Goal: Task Accomplishment & Management: Complete application form

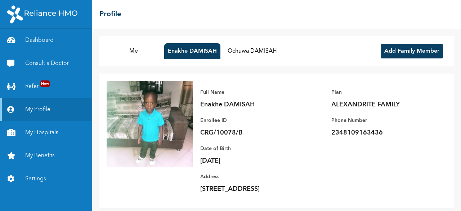
click at [407, 49] on button "Add Family Member" at bounding box center [412, 51] width 62 height 14
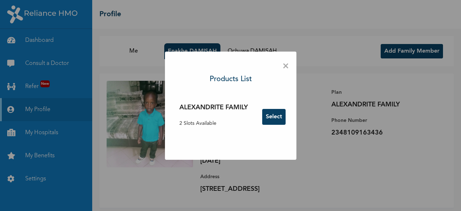
click at [274, 116] on button "Select" at bounding box center [273, 117] width 23 height 16
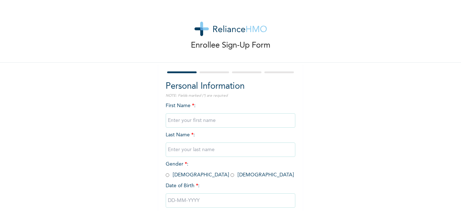
click at [274, 116] on input "text" at bounding box center [231, 120] width 130 height 14
type input "Victoria"
type input "Damisah"
click at [231, 177] on input "radio" at bounding box center [233, 175] width 4 height 7
radio input "true"
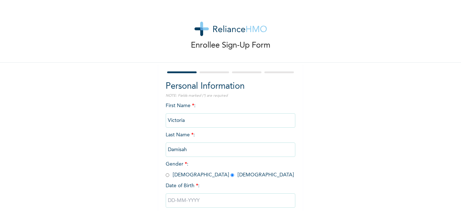
click at [186, 200] on input "text" at bounding box center [231, 200] width 130 height 14
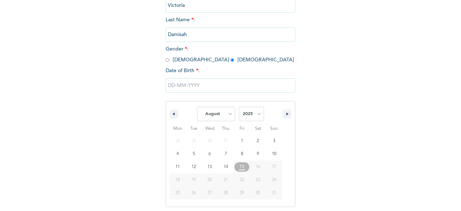
scroll to position [117, 0]
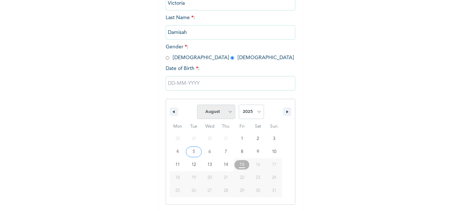
click at [229, 112] on select "January February March April May June July August September October November De…" at bounding box center [216, 112] width 38 height 14
click at [197, 105] on select "January February March April May June July August September October November De…" at bounding box center [216, 112] width 38 height 14
select select "7"
click at [257, 112] on select "2025 2024 2023 2022 2021 2020 2019 2018 2017 2016 2015 2014 2013 2012 2011 2010…" at bounding box center [251, 112] width 25 height 14
select select "1992"
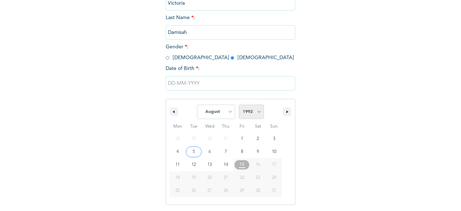
click at [239, 105] on select "2025 2024 2023 2022 2021 2020 2019 2018 2017 2016 2015 2014 2013 2012 2011 2010…" at bounding box center [251, 112] width 25 height 14
type input "[DATE]"
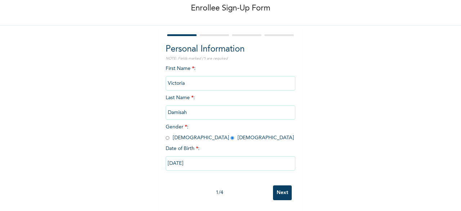
click at [282, 192] on input "Next" at bounding box center [282, 192] width 19 height 15
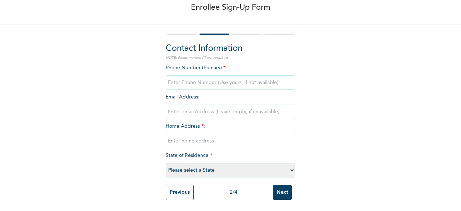
click at [204, 79] on input "phone" at bounding box center [231, 82] width 130 height 14
type input "07069563719"
type input "[EMAIL_ADDRESS][DOMAIN_NAME]"
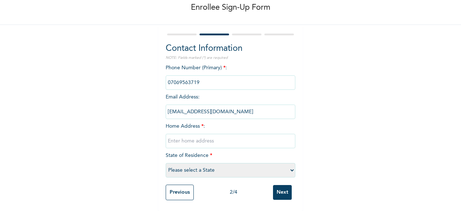
type input "[STREET_ADDRESS]"
select select "25"
drag, startPoint x: 227, startPoint y: 106, endPoint x: 108, endPoint y: 107, distance: 118.9
click at [108, 107] on div "Enrollee Sign-Up Form Contact Information NOTE: Fields marked (*) are required …" at bounding box center [230, 86] width 461 height 249
type input "[EMAIL_ADDRESS][DOMAIN_NAME]"
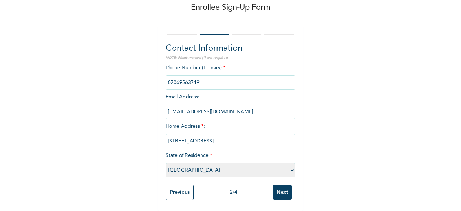
click at [421, 161] on div "Enrollee Sign-Up Form Contact Information NOTE: Fields marked (*) are required …" at bounding box center [230, 86] width 461 height 249
click at [282, 186] on input "Next" at bounding box center [282, 192] width 19 height 15
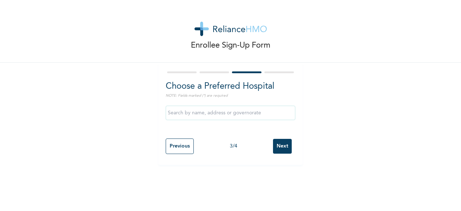
click at [284, 147] on input "Next" at bounding box center [282, 146] width 19 height 15
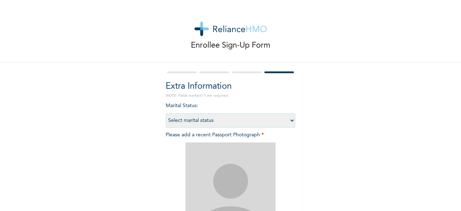
click at [288, 120] on select "Select marital status [DEMOGRAPHIC_DATA] Married [DEMOGRAPHIC_DATA] Widow/[DEMO…" at bounding box center [231, 120] width 130 height 14
select select "2"
click at [166, 113] on select "Select marital status [DEMOGRAPHIC_DATA] Married [DEMOGRAPHIC_DATA] Widow/[DEMO…" at bounding box center [231, 120] width 130 height 14
click at [221, 181] on img at bounding box center [231, 187] width 90 height 90
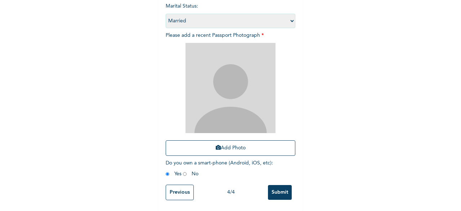
scroll to position [105, 0]
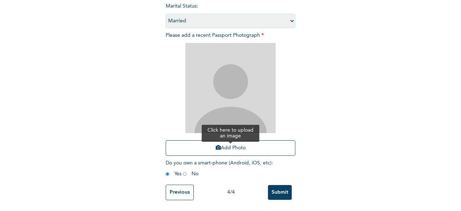
click at [233, 144] on button "Add Photo" at bounding box center [231, 147] width 130 height 15
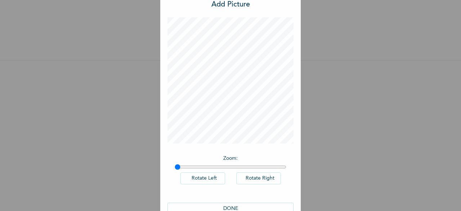
scroll to position [40, 0]
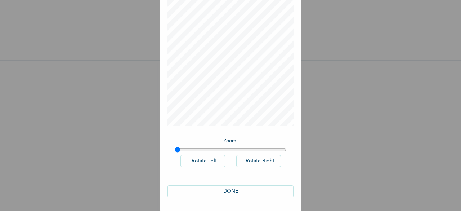
click at [220, 192] on button "DONE" at bounding box center [231, 191] width 126 height 12
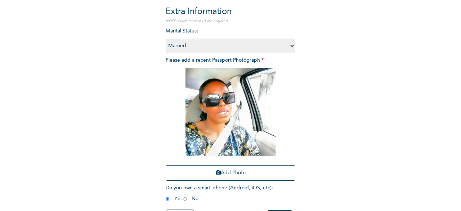
scroll to position [87, 0]
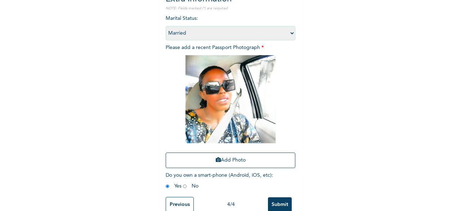
click at [278, 200] on input "Submit" at bounding box center [280, 204] width 24 height 15
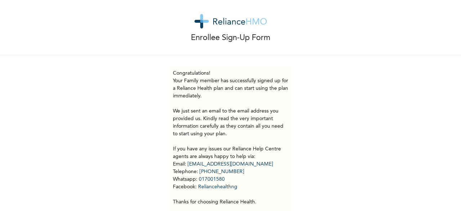
scroll to position [0, 0]
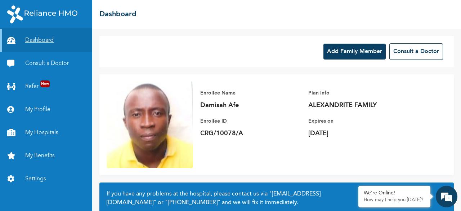
click at [48, 42] on link "Dashboard" at bounding box center [46, 40] width 92 height 23
click at [43, 156] on link "My Benefits" at bounding box center [46, 155] width 92 height 23
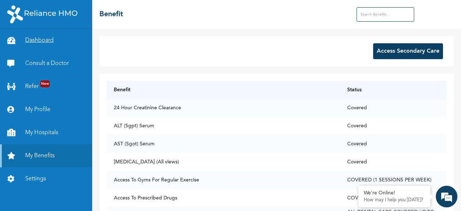
click at [39, 41] on link "Dashboard" at bounding box center [46, 40] width 92 height 23
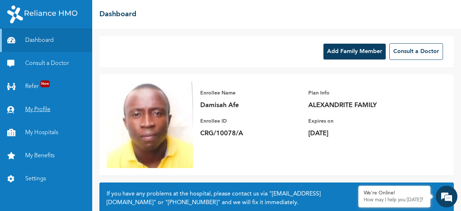
click at [39, 110] on link "My Profile" at bounding box center [46, 109] width 92 height 23
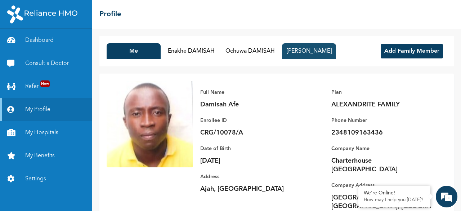
click at [319, 48] on button "Victoria Damisah" at bounding box center [309, 51] width 54 height 16
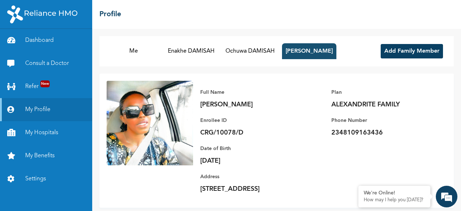
scroll to position [19, 0]
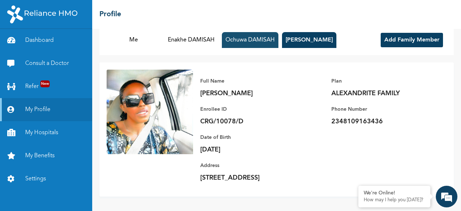
click at [260, 36] on button "Ochuwa DAMISAH" at bounding box center [250, 40] width 57 height 16
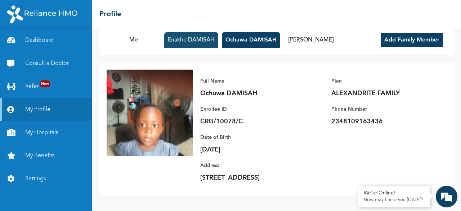
click at [194, 32] on button "Enakhe DAMISAH" at bounding box center [191, 40] width 54 height 16
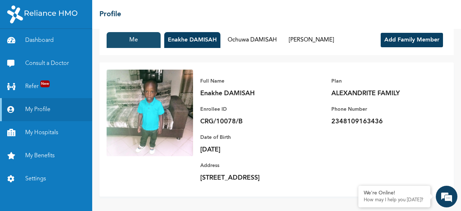
scroll to position [0, 0]
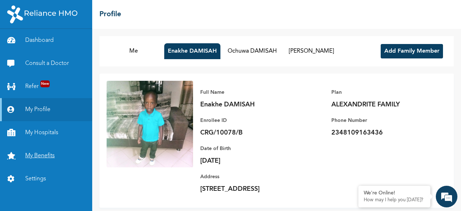
click at [49, 156] on link "My Benefits" at bounding box center [46, 155] width 92 height 23
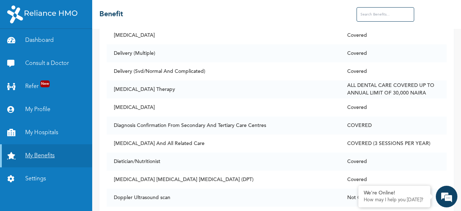
scroll to position [1218, 0]
